Goal: Transaction & Acquisition: Purchase product/service

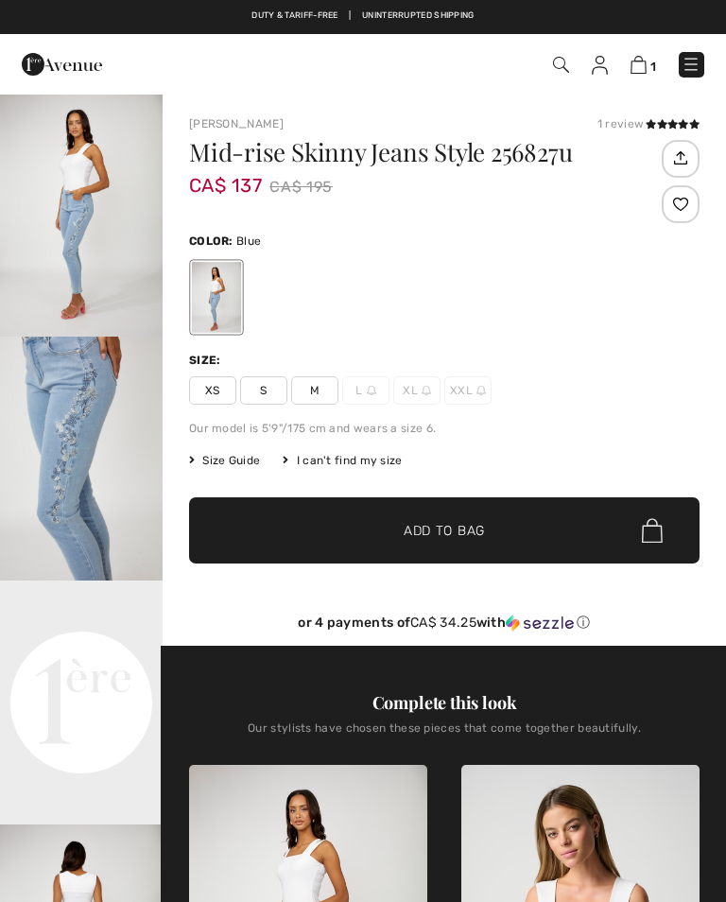
checkbox input "true"
click at [331, 395] on span "M" at bounding box center [314, 390] width 47 height 28
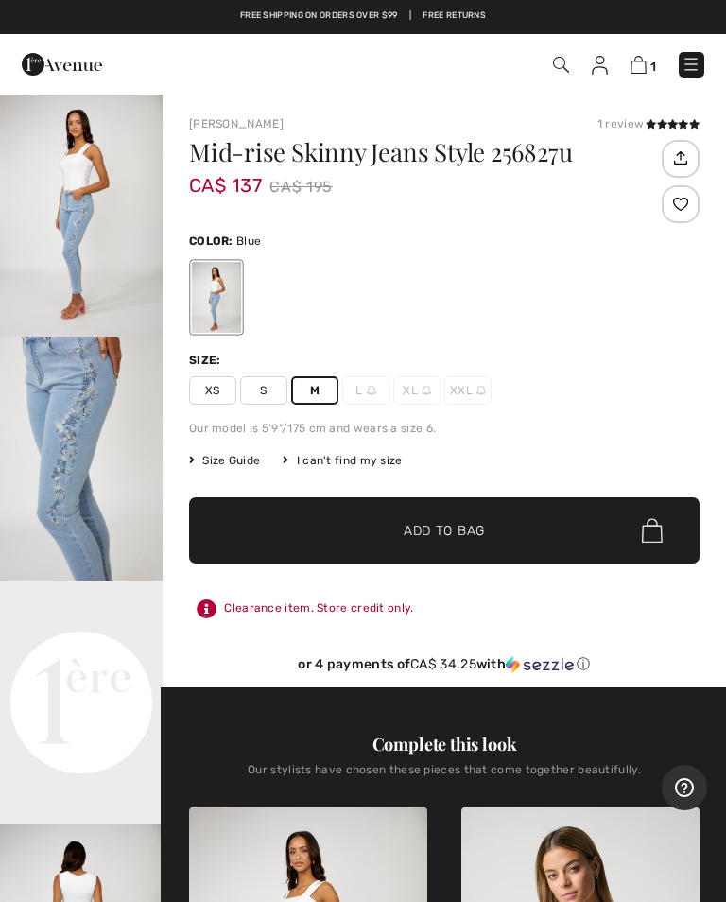
click at [477, 533] on span "Add to Bag" at bounding box center [444, 531] width 81 height 20
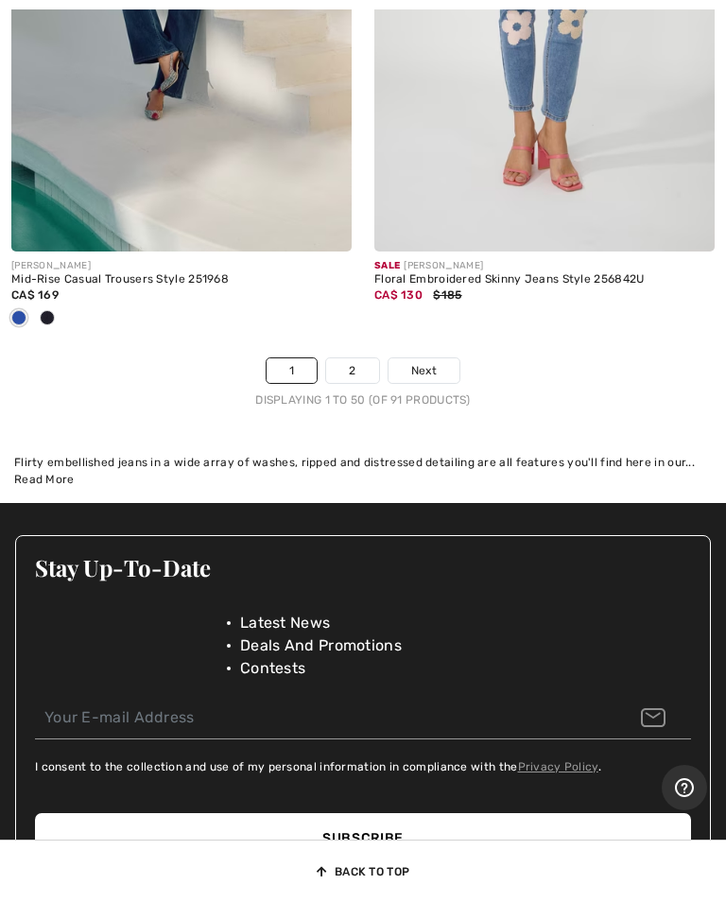
scroll to position [15484, 0]
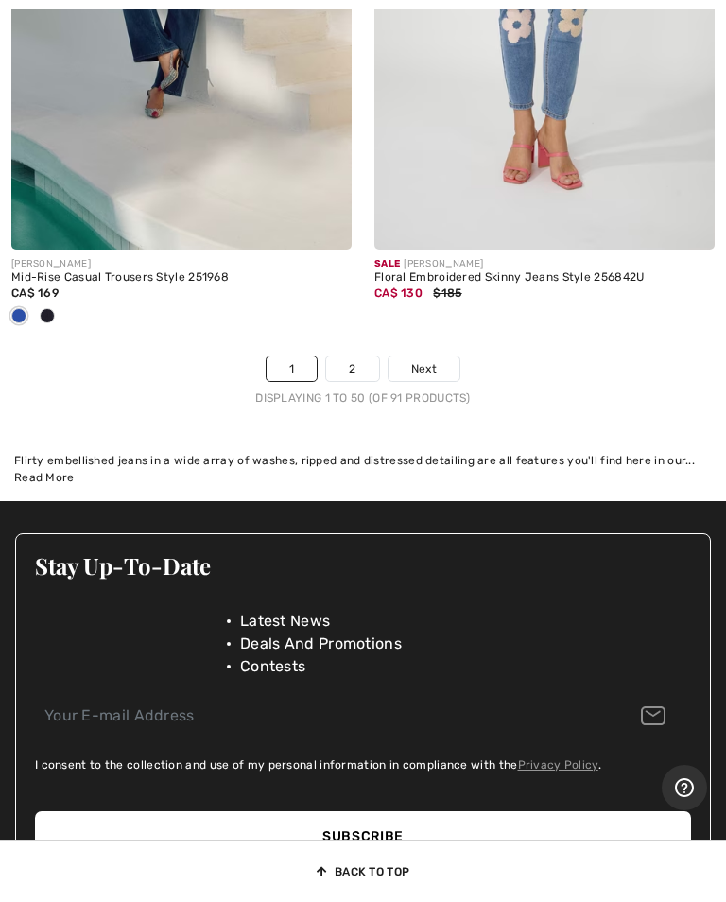
click at [439, 357] on link "Next" at bounding box center [424, 369] width 71 height 25
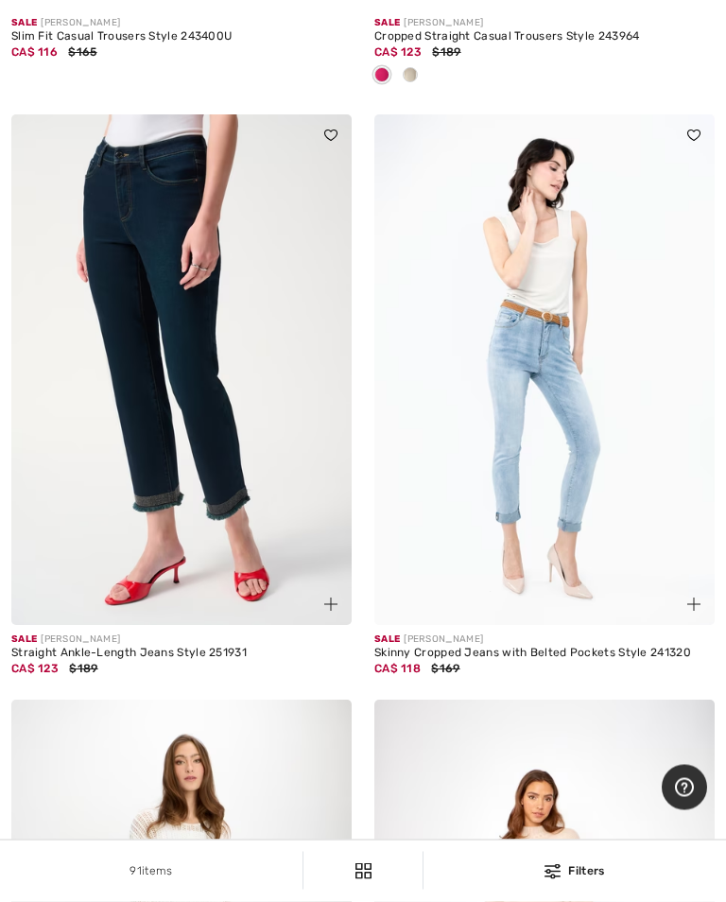
scroll to position [4973, 0]
click at [573, 467] on img at bounding box center [544, 369] width 340 height 511
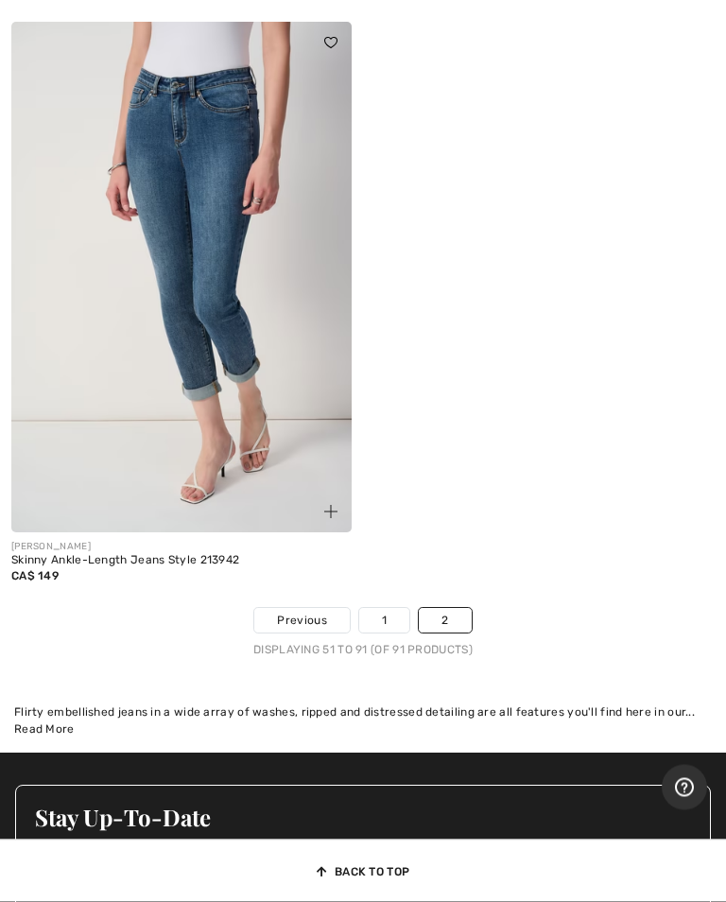
scroll to position [12583, 0]
